Goal: Book appointment/travel/reservation

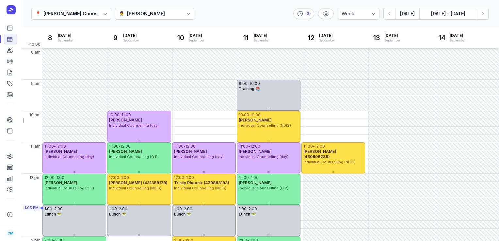
select select "week"
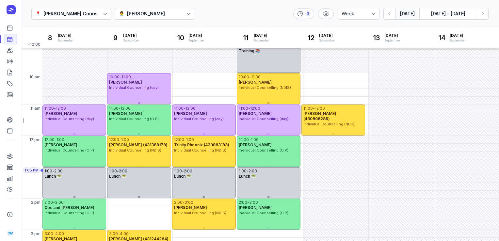
click at [410, 11] on button "[DATE]" at bounding box center [407, 14] width 24 height 12
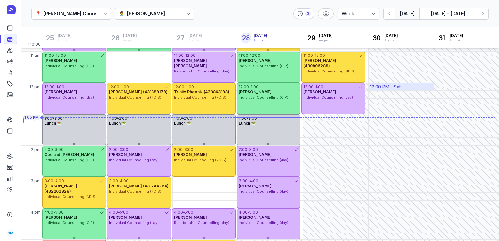
scroll to position [95, 0]
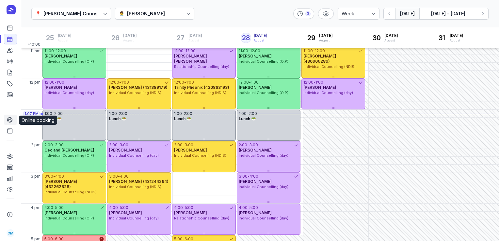
click at [11, 122] on icon at bounding box center [9, 120] width 5 height 5
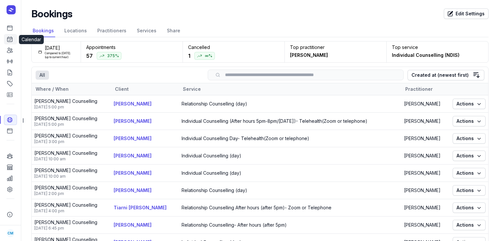
click at [9, 37] on icon at bounding box center [10, 39] width 7 height 7
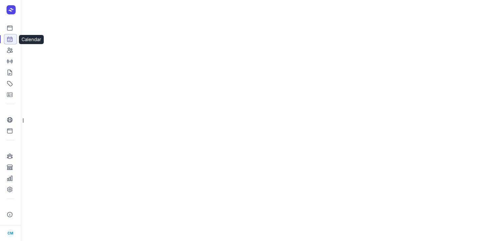
select select "week"
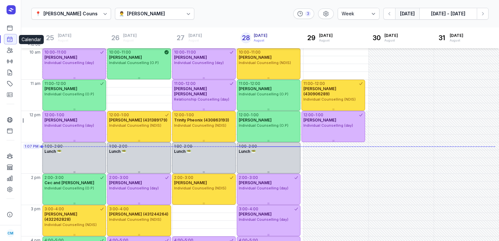
scroll to position [79, 0]
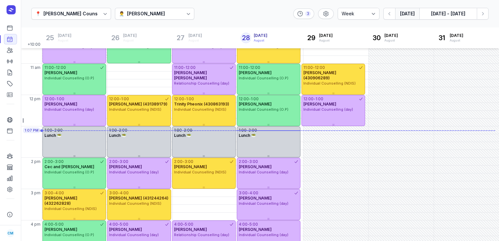
click at [132, 19] on div "👨‍⚕️ [PERSON_NAME]" at bounding box center [155, 14] width 80 height 12
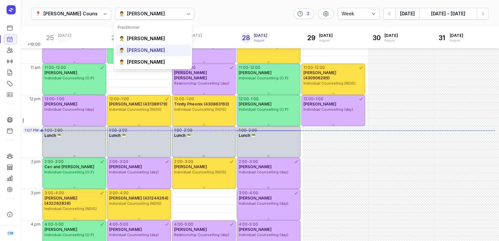
click at [135, 47] on div "[PERSON_NAME]" at bounding box center [146, 50] width 38 height 7
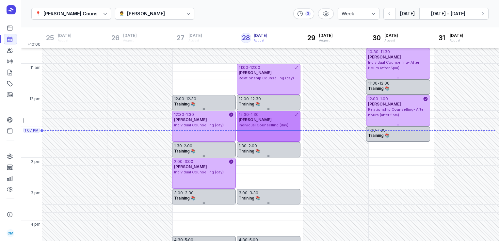
click at [249, 134] on div "12:30 - 1:30 [PERSON_NAME] Individual Counselling (day)" at bounding box center [269, 126] width 64 height 31
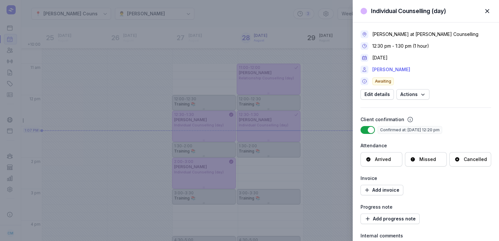
click at [386, 69] on link "[PERSON_NAME]" at bounding box center [391, 70] width 38 height 8
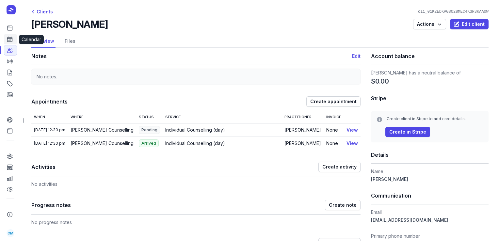
click at [13, 37] on link "Calendar" at bounding box center [10, 39] width 13 height 10
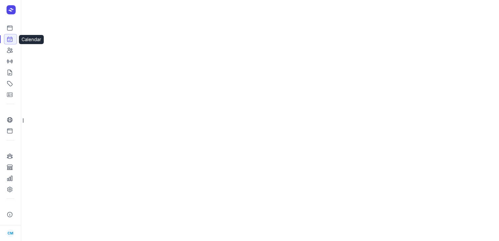
select select "week"
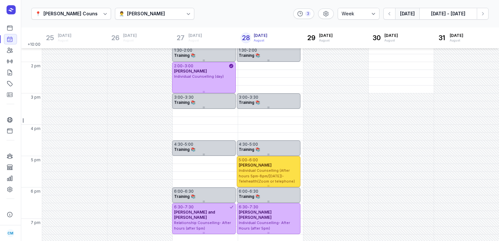
scroll to position [51, 0]
